Goal: Task Accomplishment & Management: Manage account settings

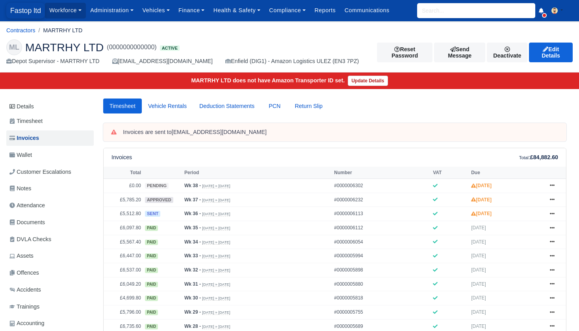
click at [28, 11] on span "Fastop ltd" at bounding box center [25, 11] width 39 height 16
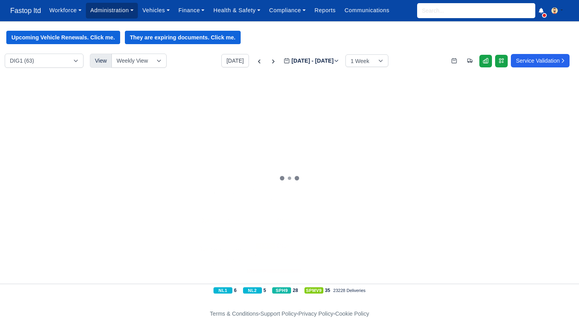
click at [129, 15] on link "Administration" at bounding box center [112, 10] width 52 height 15
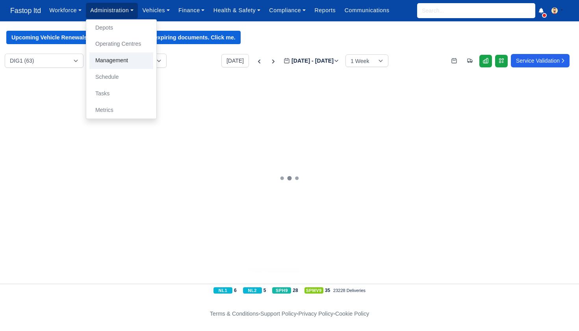
click at [122, 62] on link "Management" at bounding box center [121, 60] width 64 height 17
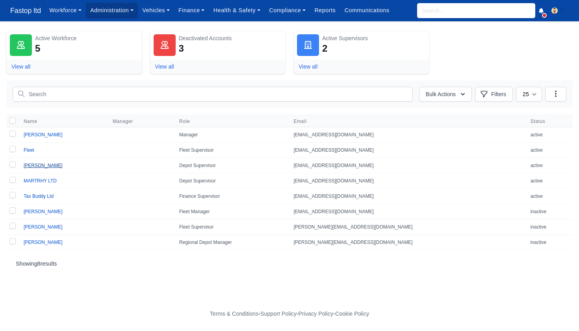
click at [49, 165] on link "Herivaldo Borja" at bounding box center [43, 166] width 39 height 6
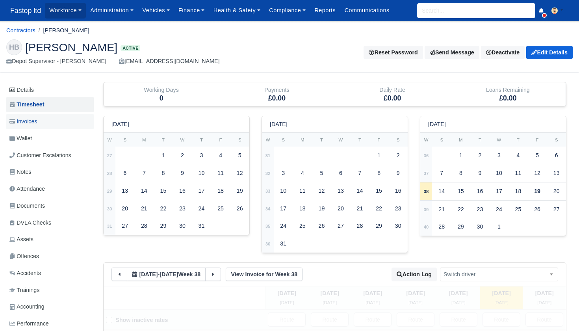
click at [31, 122] on span "Invoices" at bounding box center [23, 121] width 28 height 9
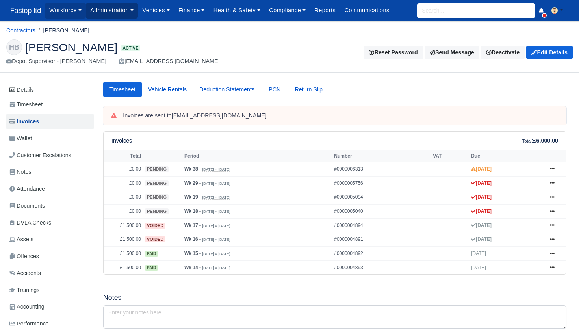
click at [105, 12] on link "Administration" at bounding box center [112, 10] width 52 height 15
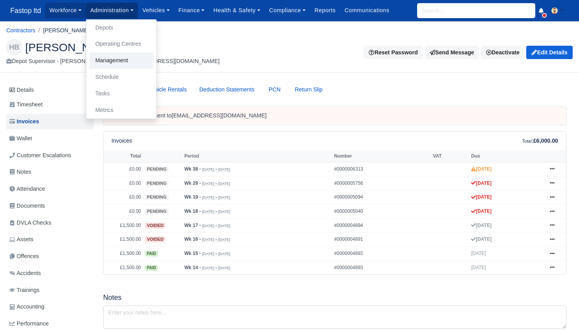
click at [114, 56] on link "Management" at bounding box center [121, 60] width 64 height 17
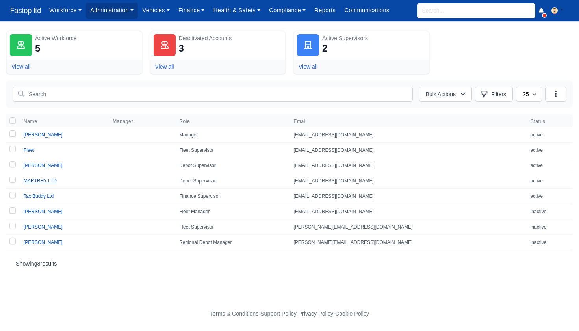
click at [48, 178] on link "MARTRHY LTD" at bounding box center [40, 181] width 33 height 6
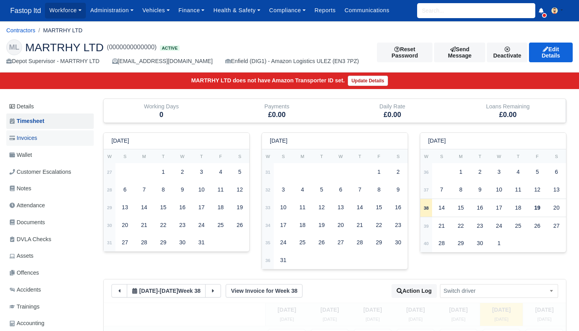
click at [33, 139] on span "Invoices" at bounding box center [23, 137] width 28 height 9
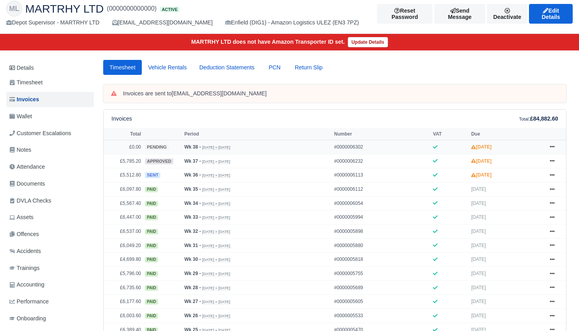
scroll to position [42, 0]
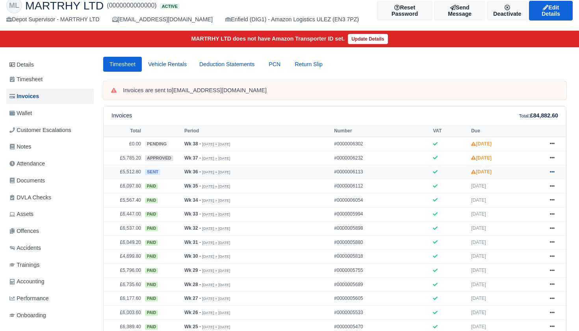
click at [554, 174] on icon at bounding box center [552, 171] width 5 height 5
click at [530, 193] on link "Show Invoice" at bounding box center [522, 186] width 70 height 17
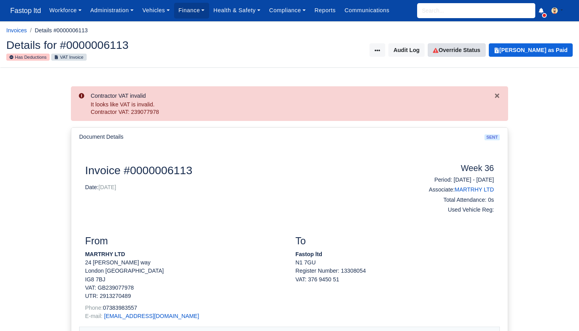
click at [465, 50] on link "Override Status" at bounding box center [456, 49] width 57 height 13
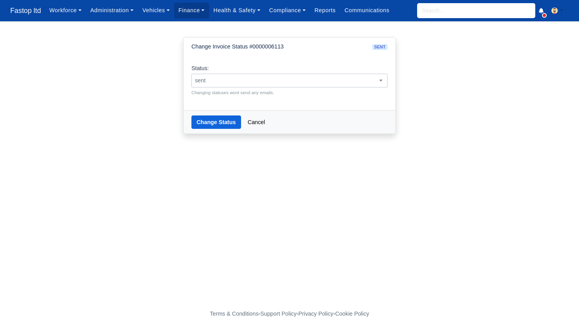
click at [326, 76] on span "sent" at bounding box center [289, 81] width 195 height 10
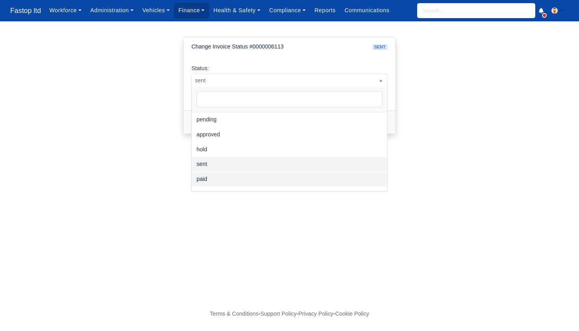
select select "paid"
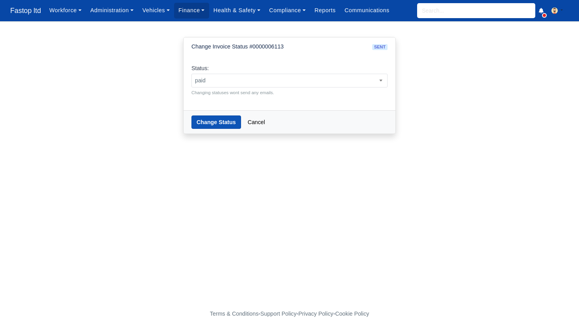
click at [212, 122] on button "Change Status" at bounding box center [216, 121] width 50 height 13
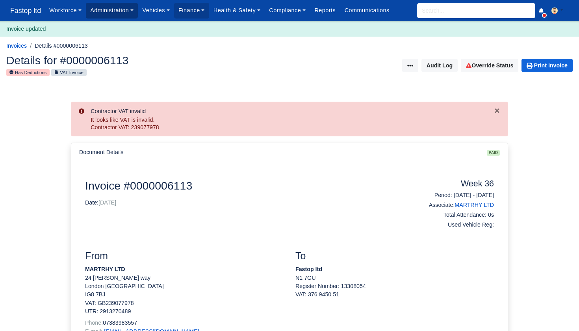
click at [125, 14] on link "Administration" at bounding box center [112, 10] width 52 height 15
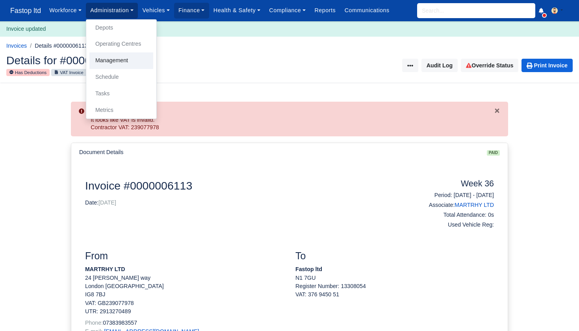
click at [115, 56] on link "Management" at bounding box center [121, 60] width 64 height 17
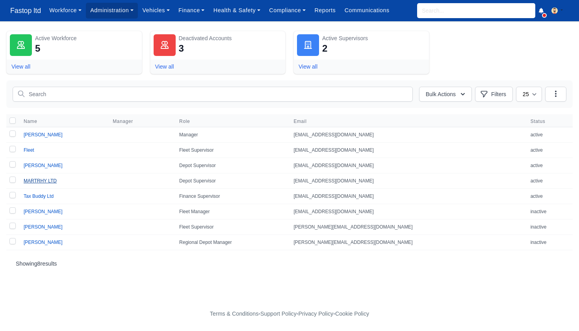
click at [47, 182] on link "MARTRHY LTD" at bounding box center [40, 181] width 33 height 6
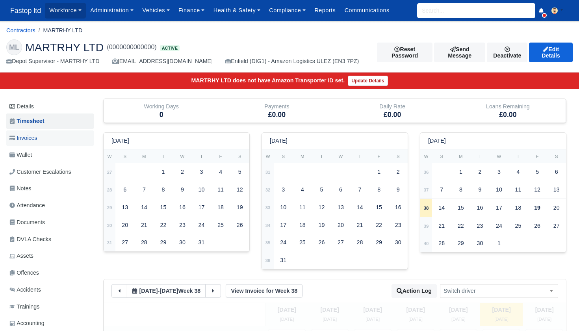
click at [34, 133] on span "Invoices" at bounding box center [23, 137] width 28 height 9
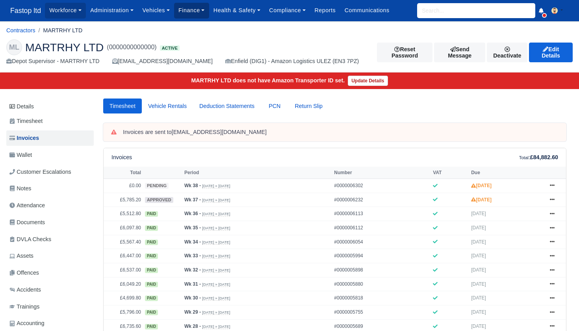
click at [201, 11] on link "Finance" at bounding box center [191, 10] width 35 height 15
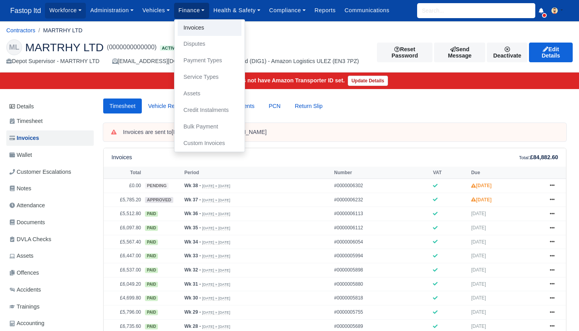
click at [201, 30] on link "Invoices" at bounding box center [210, 28] width 64 height 17
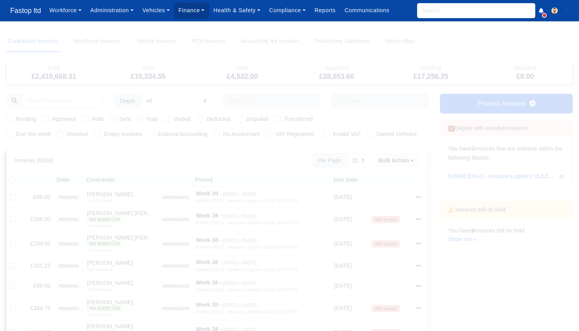
select select "25"
click at [6, 134] on div "Due this week Overdue Empty Invoices External Accounting No Accountant VAT Regi…" at bounding box center [216, 134] width 433 height 9
click at [16, 134] on label "Due this week" at bounding box center [33, 134] width 35 height 9
click at [10, 134] on input "Due this week" at bounding box center [9, 133] width 6 height 6
checkbox input "true"
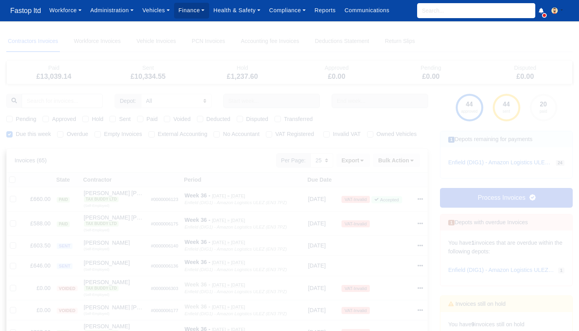
click at [494, 193] on link "Process Invoices" at bounding box center [506, 198] width 133 height 20
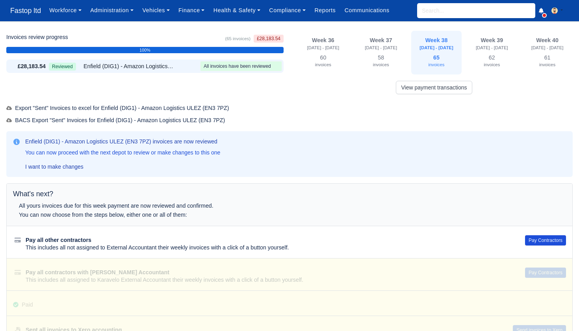
click at [537, 235] on button "Pay Contractors" at bounding box center [545, 240] width 41 height 10
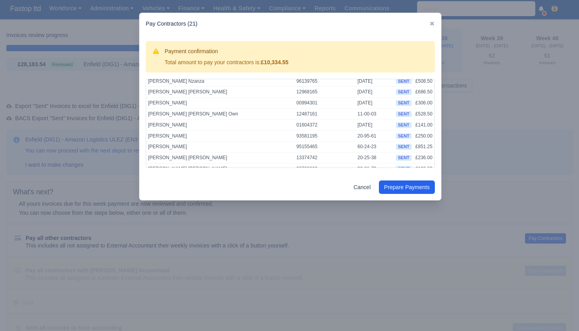
scroll to position [6, 0]
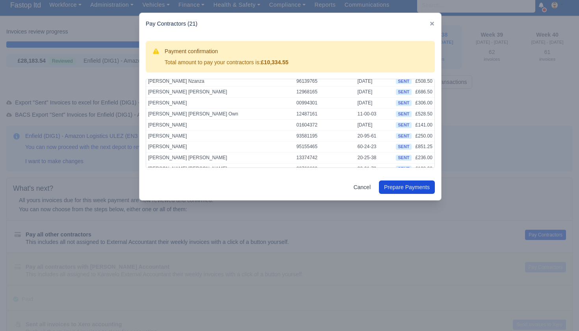
click at [418, 188] on button "Prepare Payments" at bounding box center [407, 186] width 56 height 13
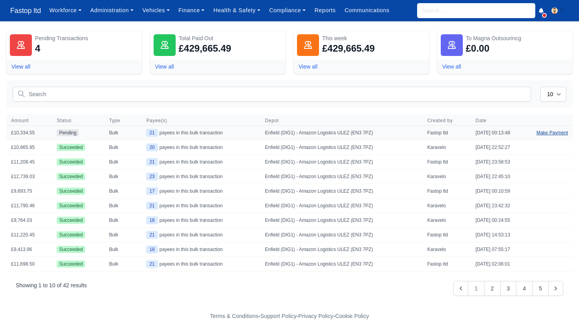
click at [548, 129] on link "Make Payment" at bounding box center [552, 133] width 41 height 14
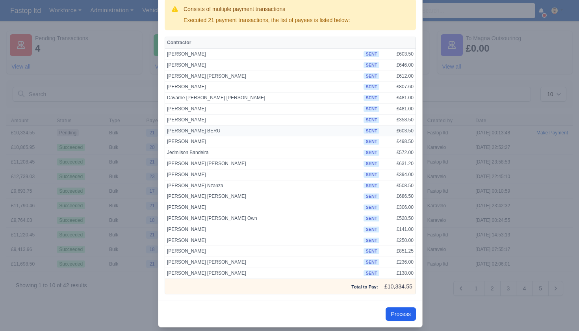
scroll to position [44, 0]
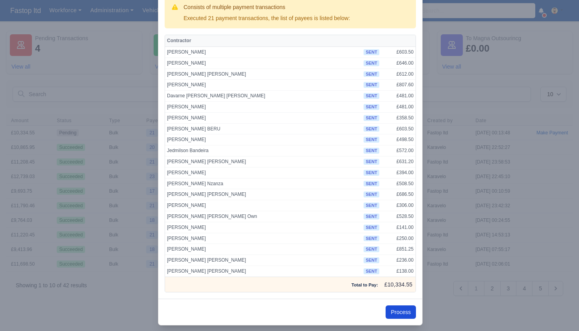
click at [391, 307] on button "Process" at bounding box center [400, 311] width 30 height 13
